Goal: Task Accomplishment & Management: Use online tool/utility

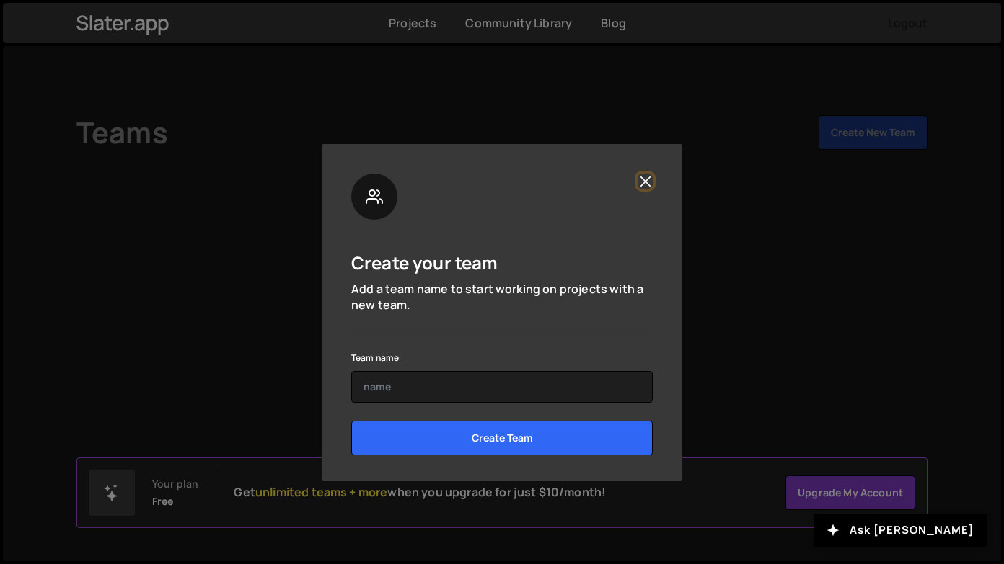
click at [649, 185] on button "Close" at bounding box center [644, 181] width 15 height 15
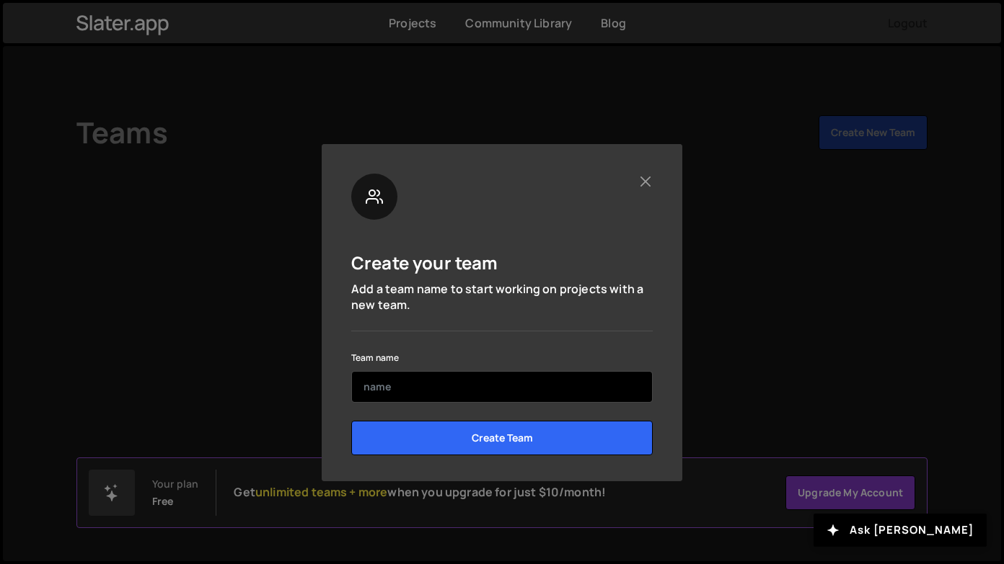
click at [446, 393] on input "text" at bounding box center [501, 387] width 301 height 32
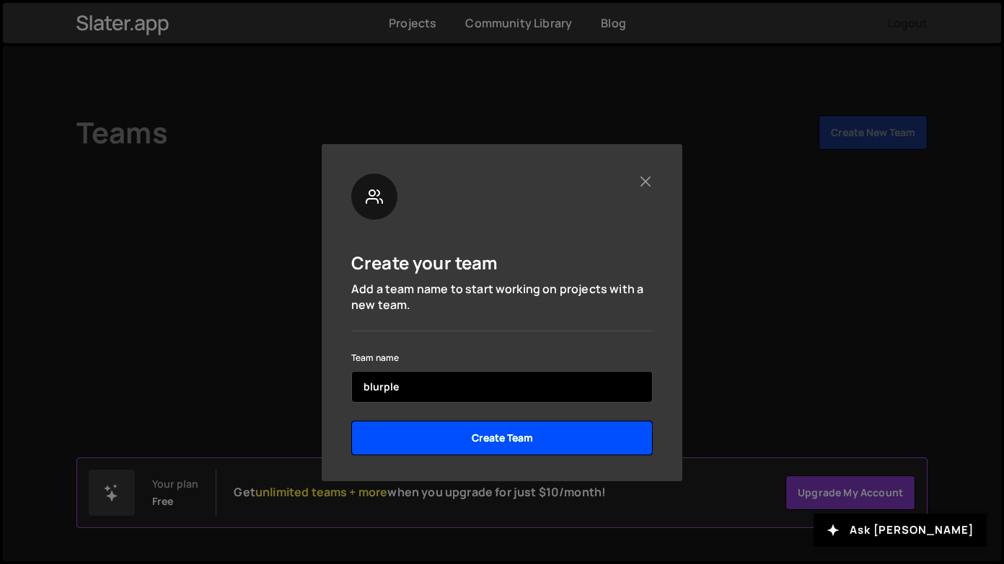
type input "blurple"
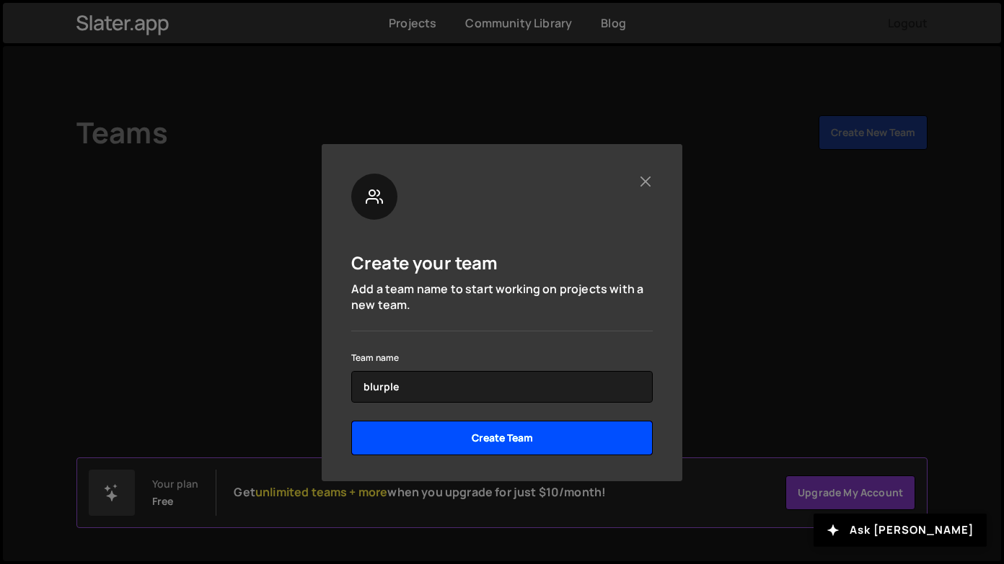
click at [584, 430] on input "Create Team" at bounding box center [501, 438] width 301 height 35
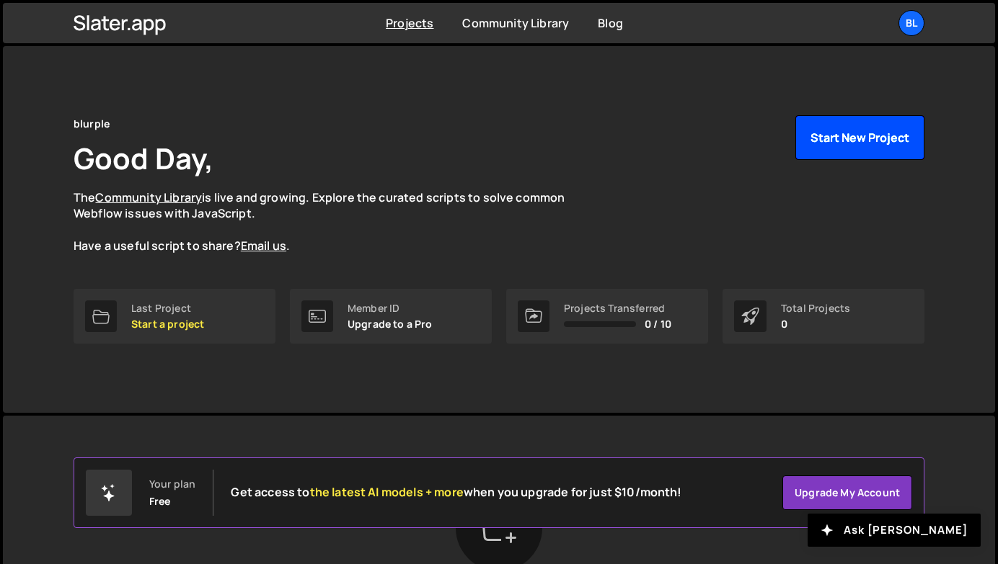
click at [854, 141] on button "Start New Project" at bounding box center [859, 137] width 129 height 45
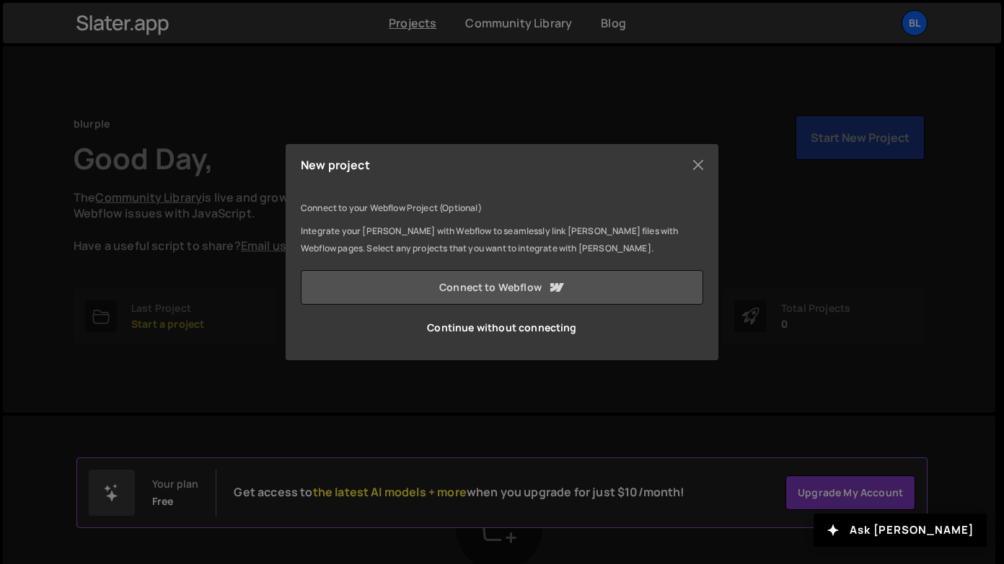
click at [497, 286] on link "Connect to Webflow" at bounding box center [502, 287] width 402 height 35
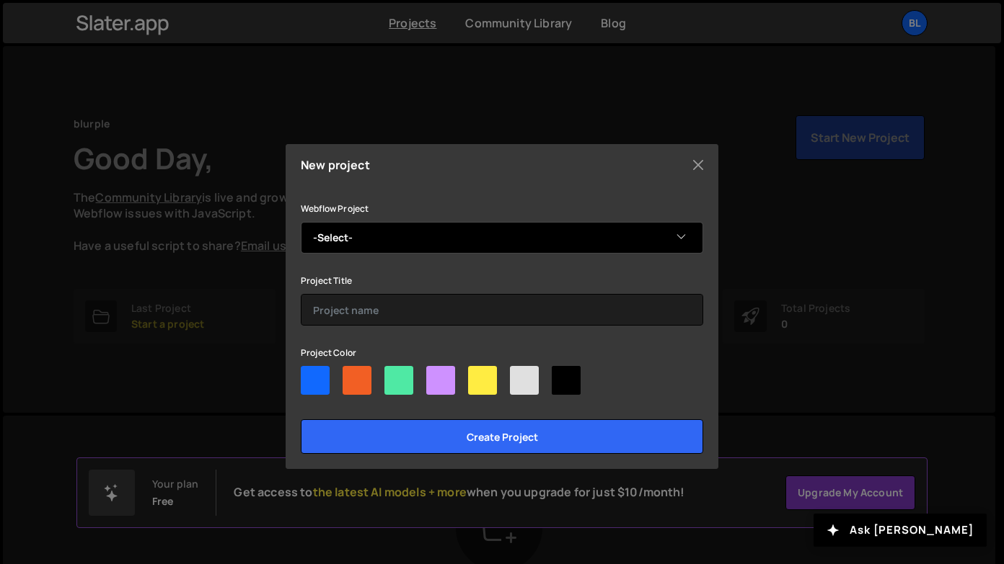
click at [500, 223] on select "-Select- Eddy Portfolio" at bounding box center [502, 238] width 402 height 32
select select "68db00c89a757ddb0751c3d7"
click at [301, 222] on select "-Select- Eddy Portfolio" at bounding box center [502, 238] width 402 height 32
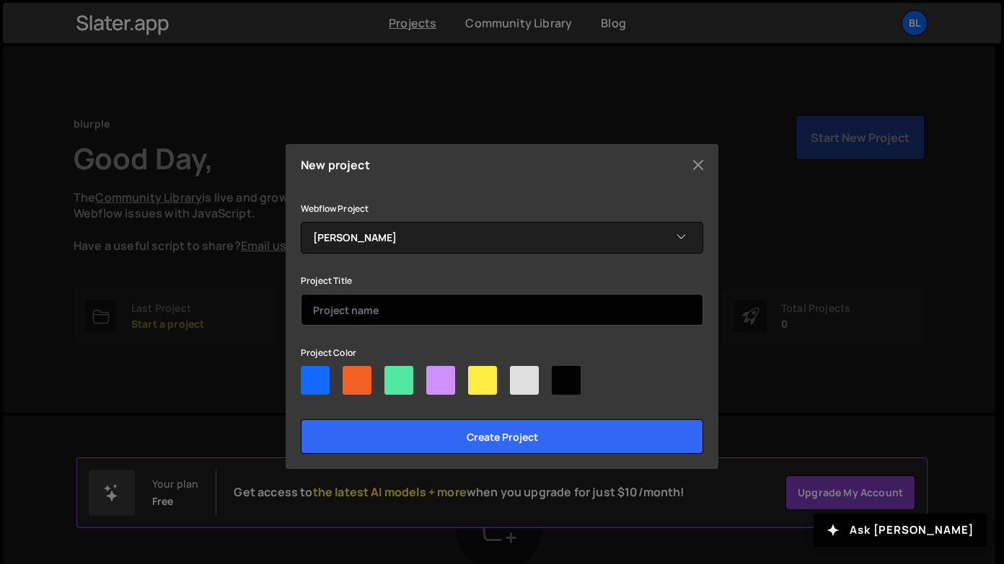
click at [398, 304] on input "text" at bounding box center [502, 310] width 402 height 32
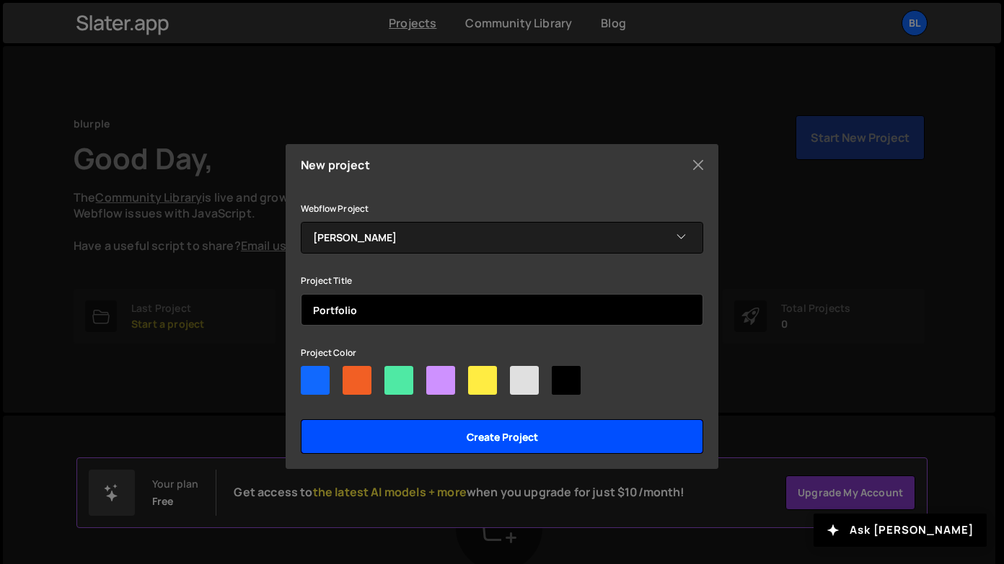
type input "Portfolio"
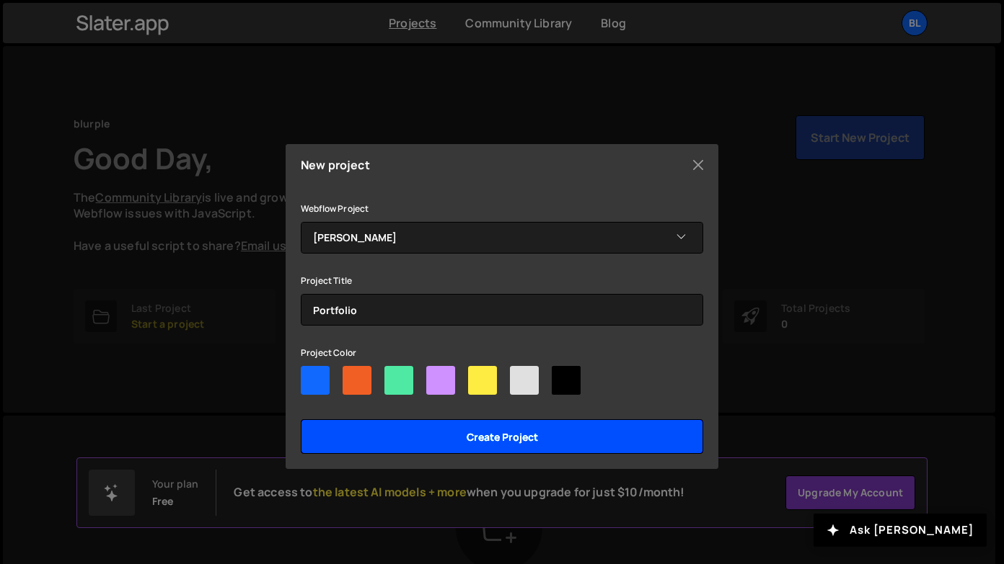
click at [469, 438] on input "Create project" at bounding box center [502, 437] width 402 height 35
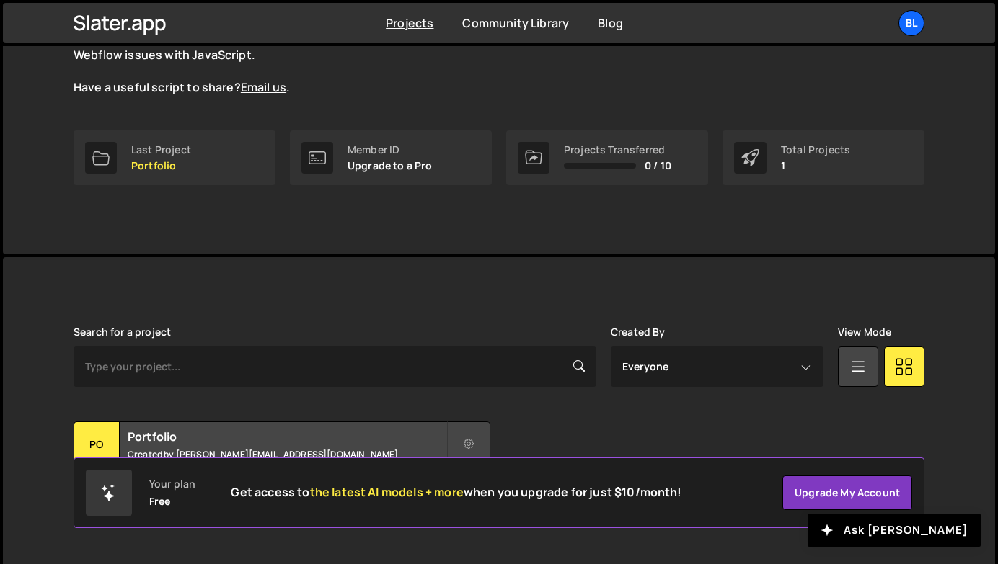
scroll to position [177, 0]
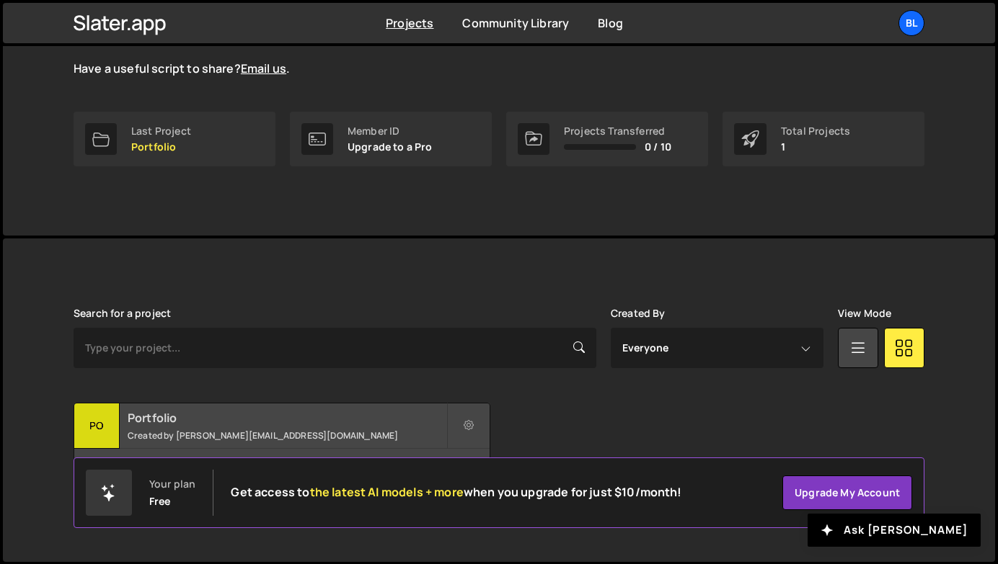
click at [363, 421] on h2 "Portfolio" at bounding box center [287, 418] width 319 height 16
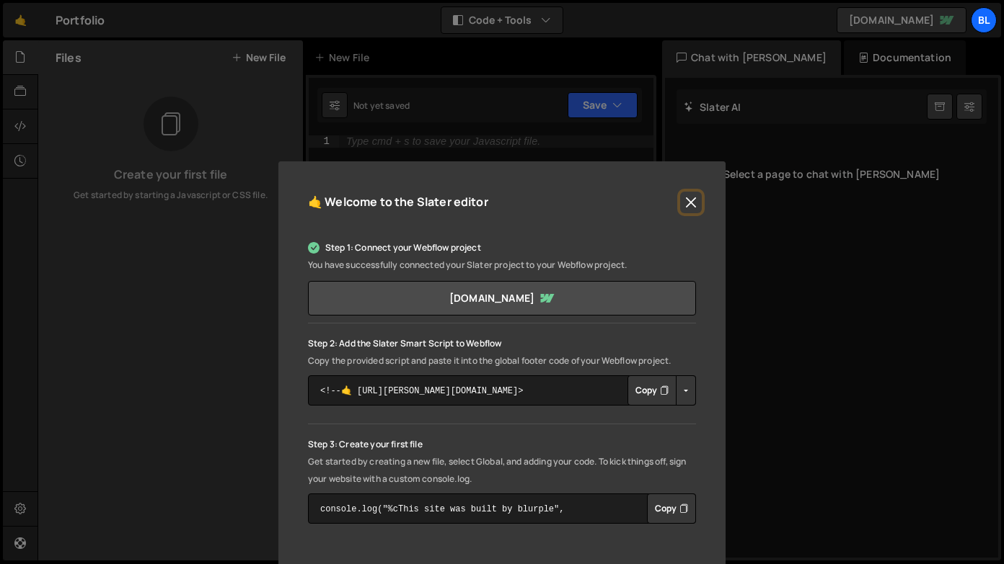
click at [690, 197] on button "Close" at bounding box center [691, 203] width 22 height 22
